Goal: Information Seeking & Learning: Understand process/instructions

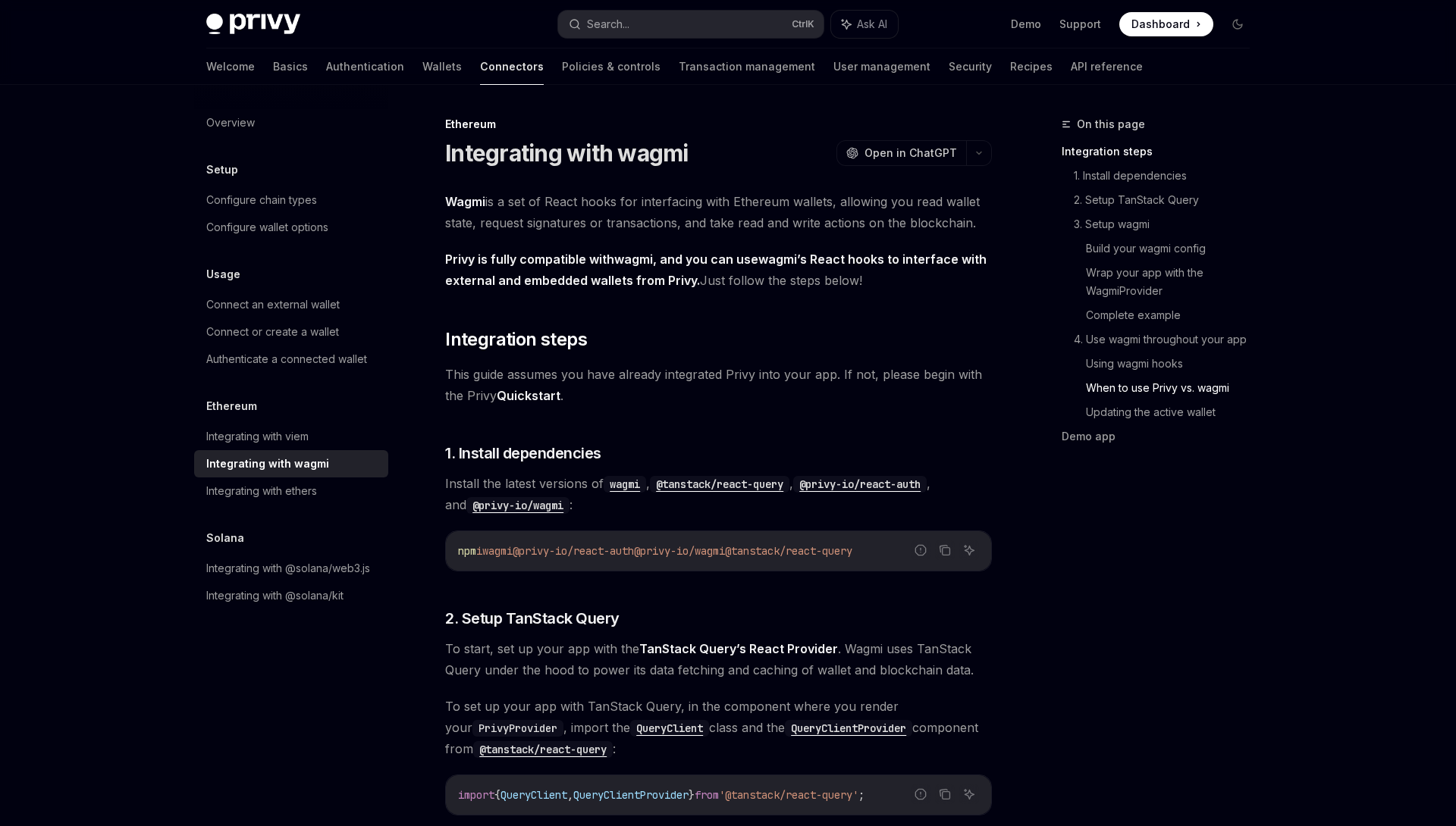
scroll to position [3982, 0]
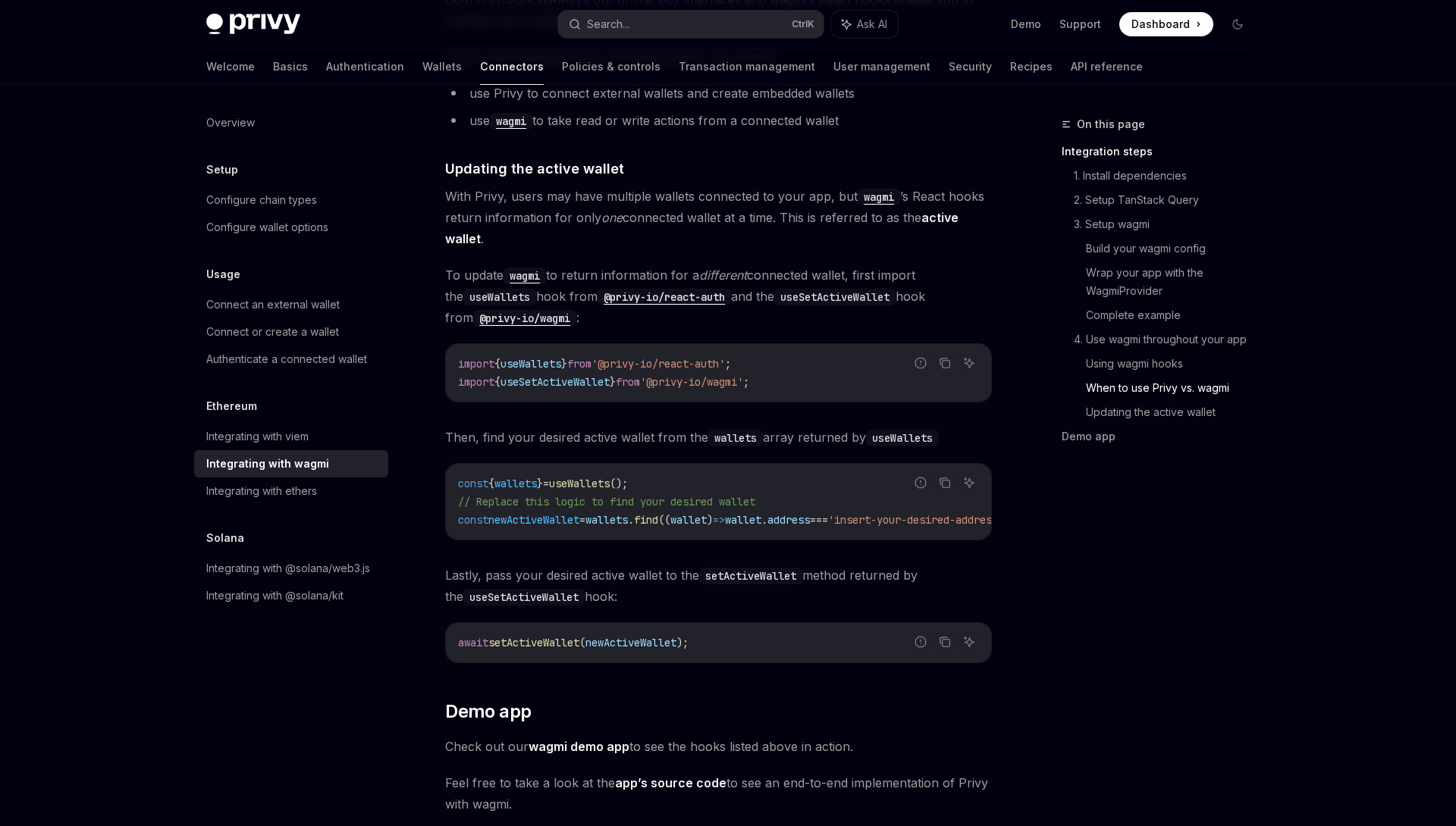
click at [1035, 281] on div "On this page Integration steps 1. Install dependencies 2. Setup TanStack Query …" at bounding box center [1146, 288] width 230 height 346
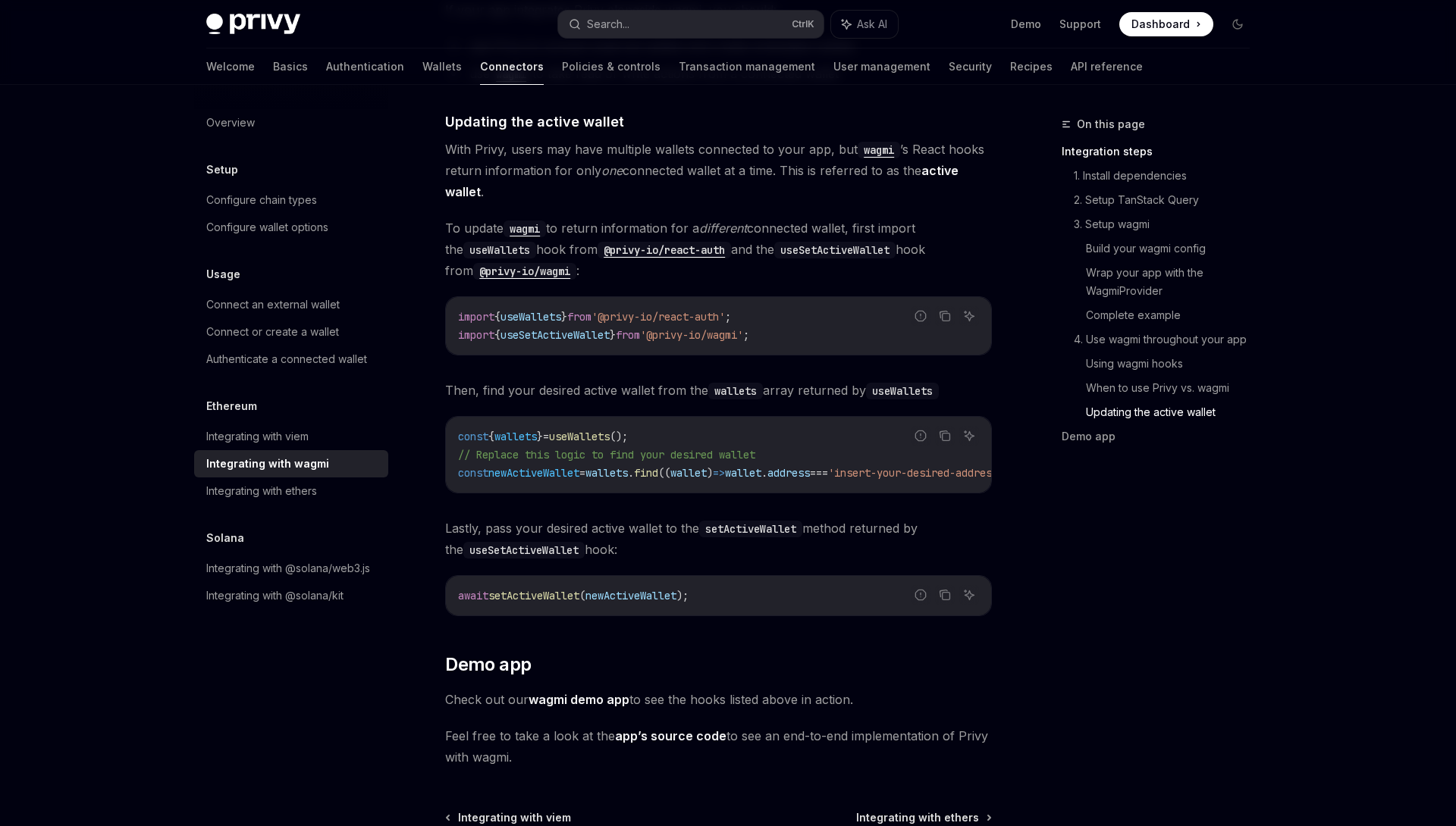
click at [716, 266] on span "To update wagmi to return information for a different connected wallet, first i…" at bounding box center [718, 249] width 546 height 63
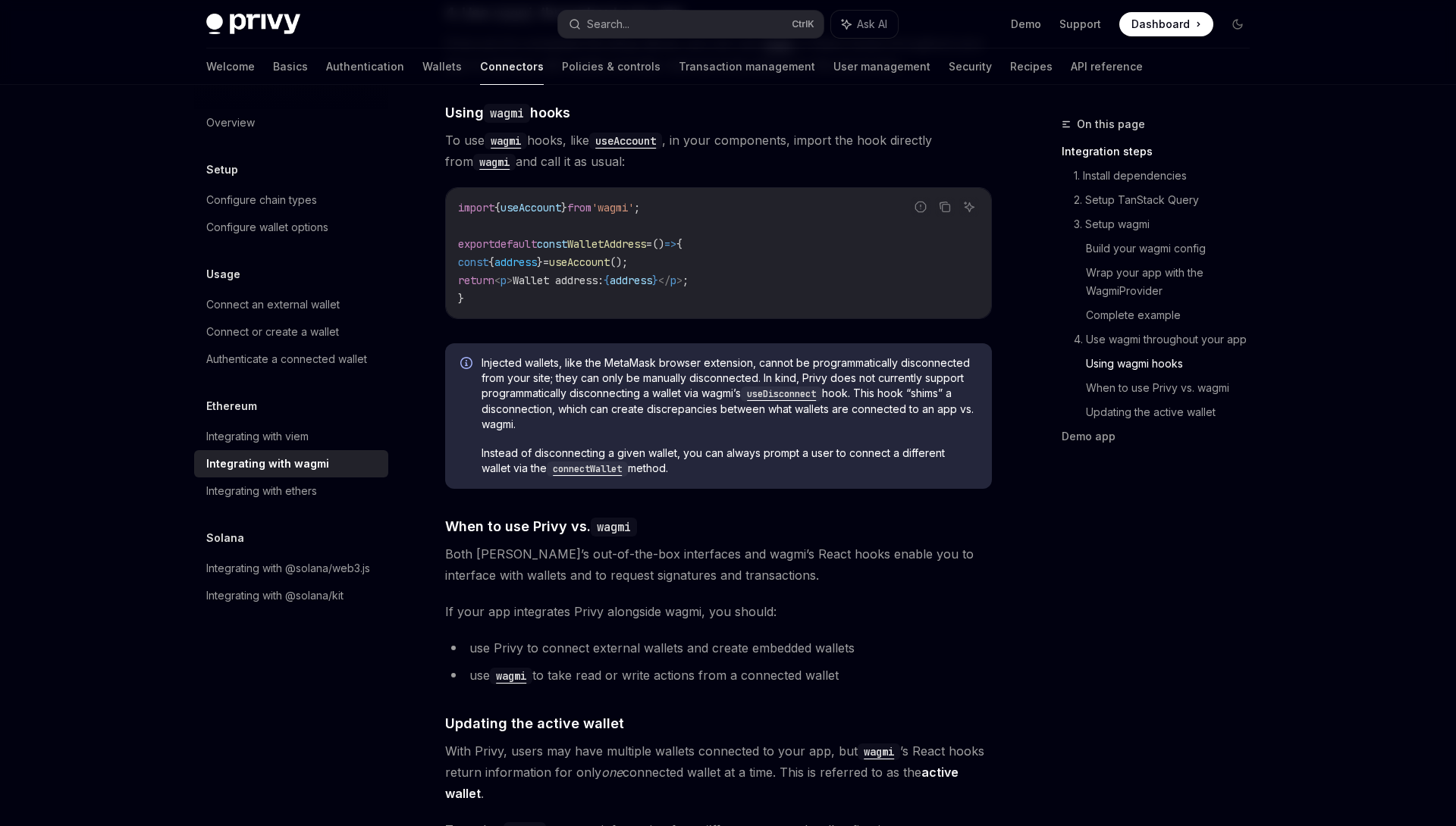
scroll to position [3382, 0]
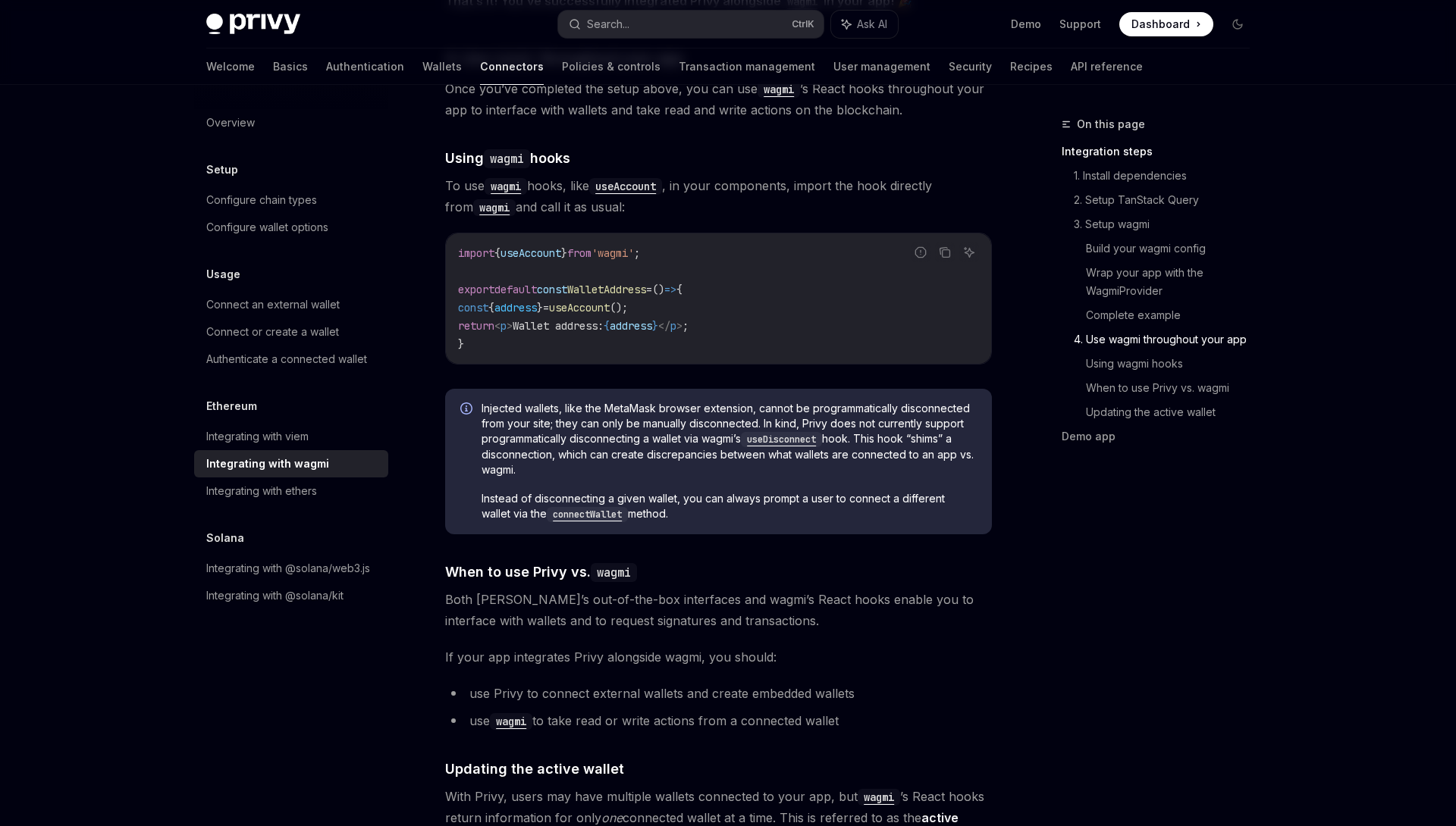
click at [608, 301] on span "useAccount" at bounding box center [579, 308] width 61 height 13
click at [603, 301] on span "useAccount" at bounding box center [579, 308] width 61 height 13
click at [713, 285] on code "import { useAccount } from 'wagmi' ; export default const WalletAddress = () =>…" at bounding box center [718, 298] width 521 height 109
click at [812, 327] on code "import { useAccount } from 'wagmi' ; export default const WalletAddress = () =>…" at bounding box center [718, 298] width 521 height 109
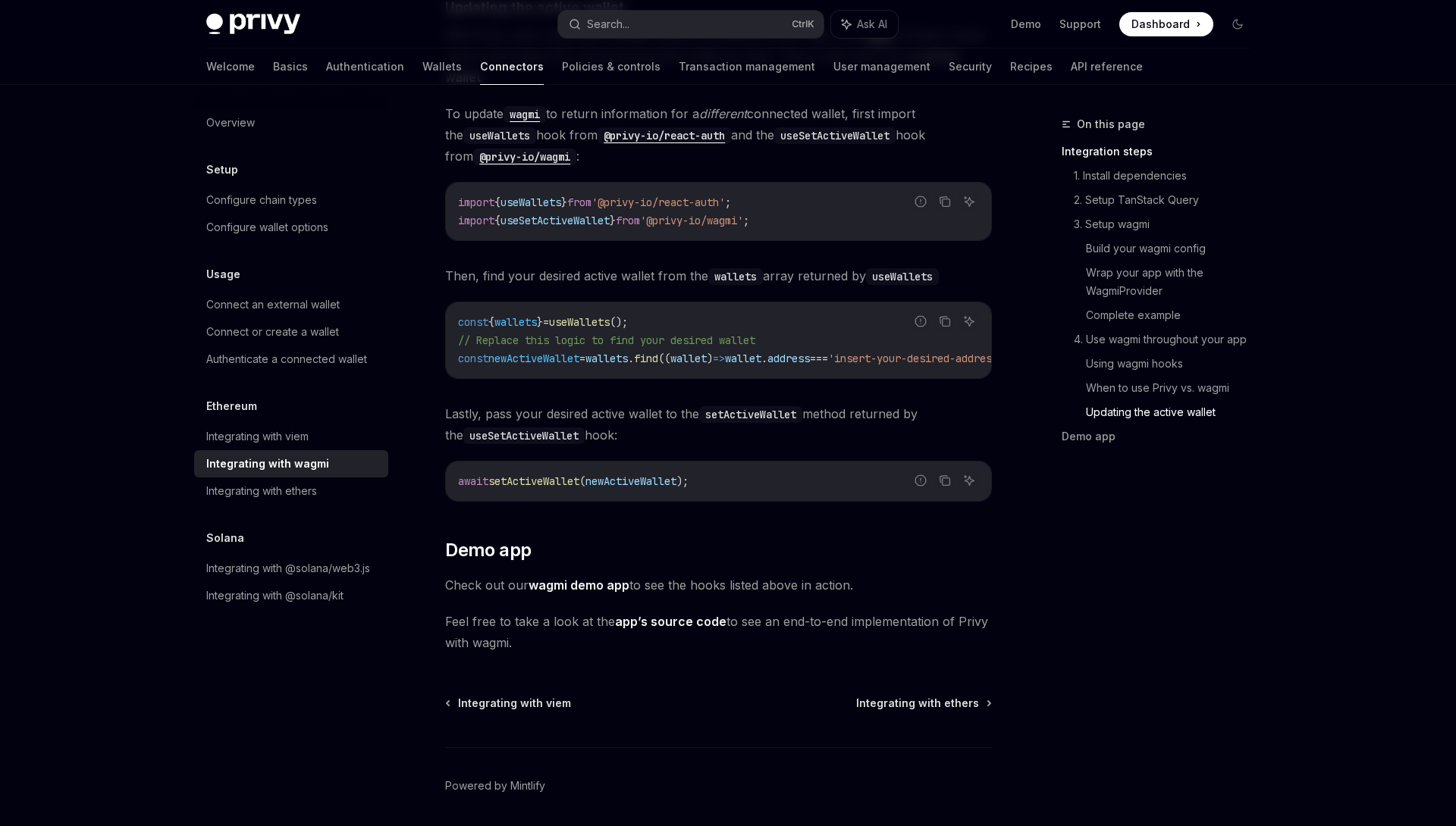
scroll to position [4182, 0]
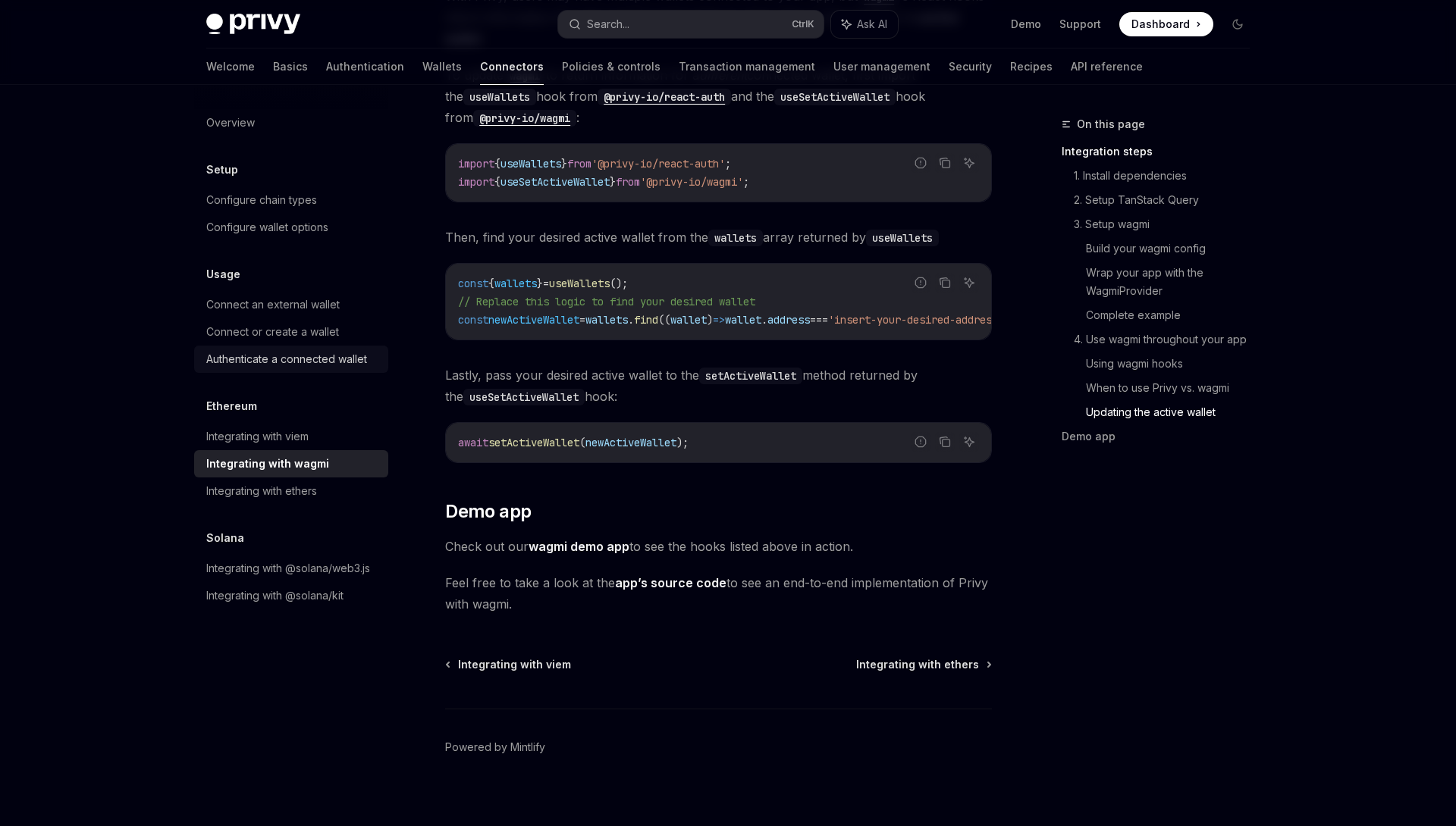
click at [280, 364] on div "Authenticate a connected wallet" at bounding box center [286, 359] width 161 height 18
type textarea "*"
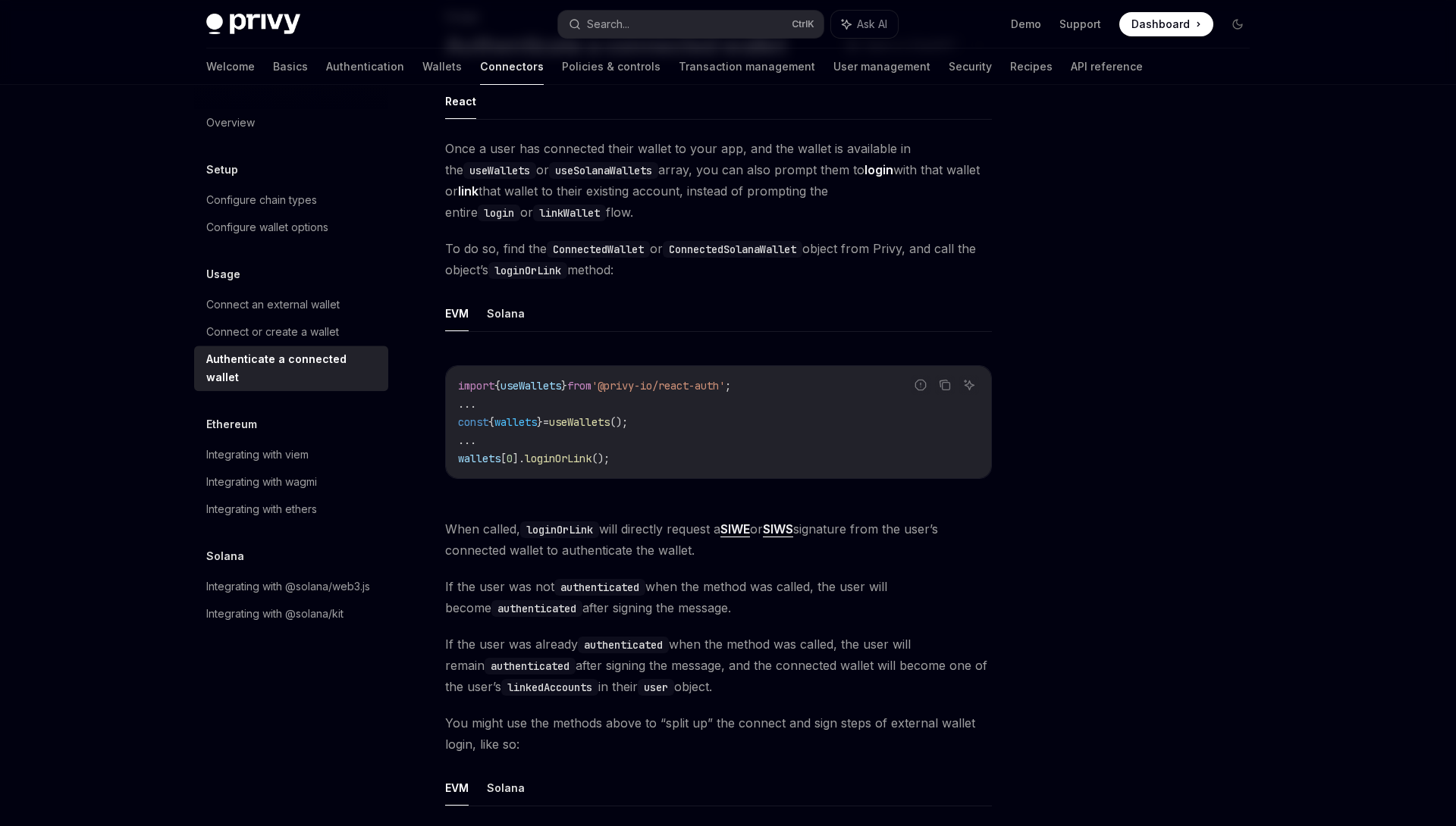
scroll to position [200, 0]
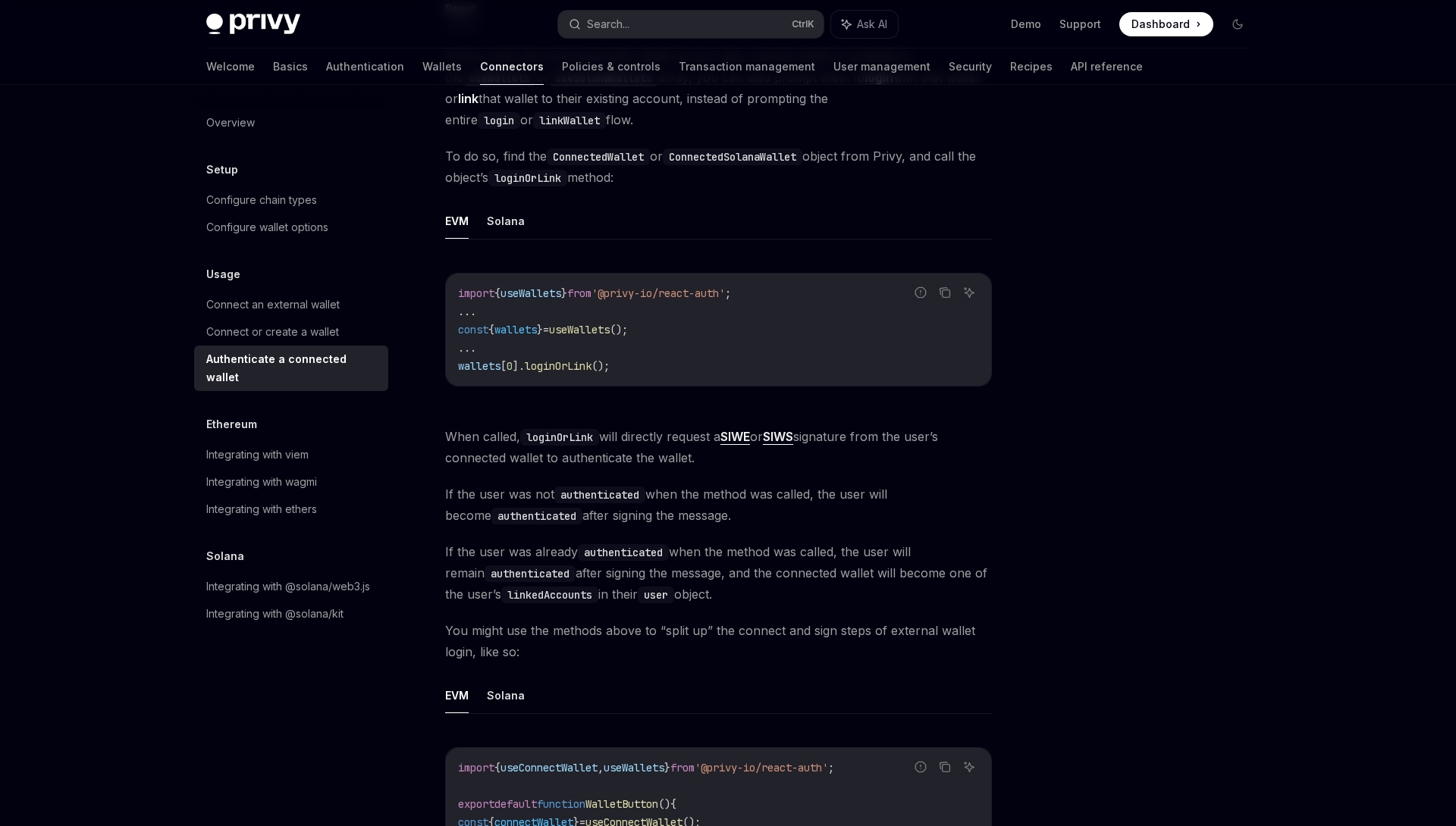
click at [1081, 479] on div at bounding box center [1146, 470] width 230 height 711
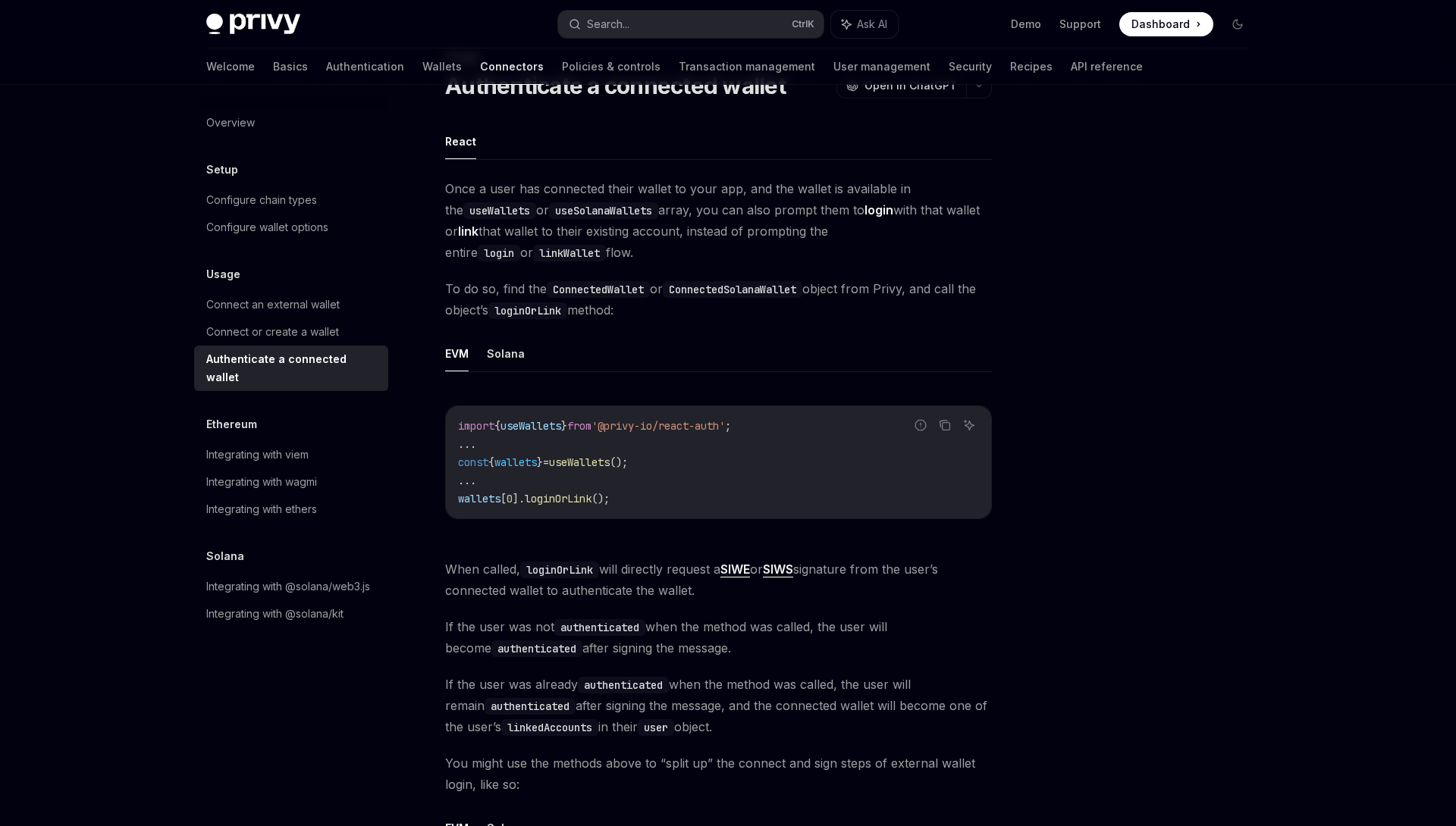
scroll to position [35, 0]
